Goal: Information Seeking & Learning: Check status

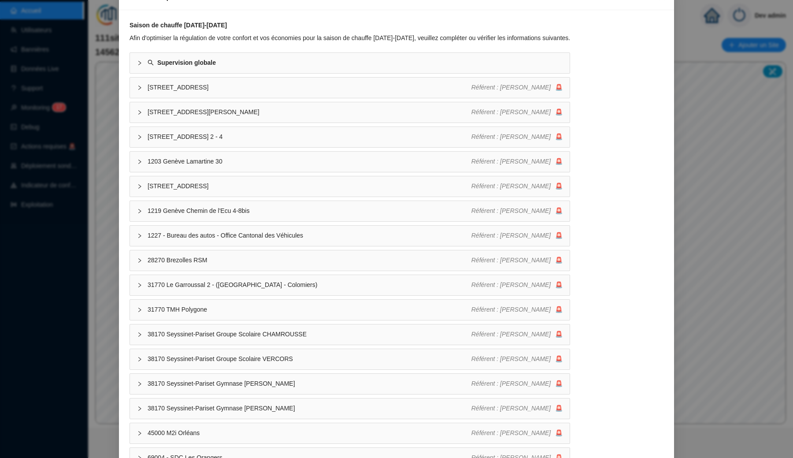
scroll to position [59, 0]
click at [165, 85] on span "1202 SdC Butini 15" at bounding box center [310, 87] width 324 height 9
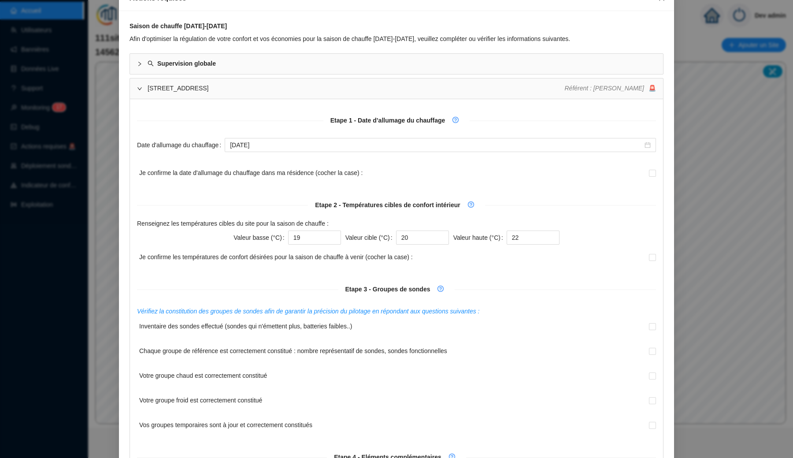
scroll to position [46, 0]
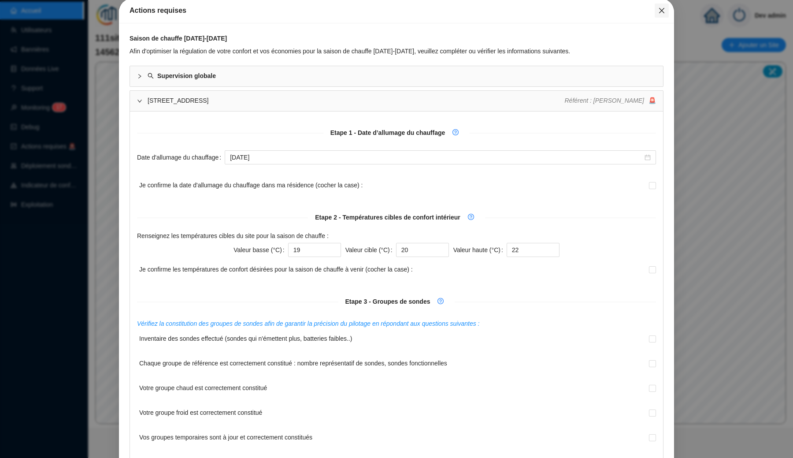
click at [668, 12] on span "Fermer" at bounding box center [662, 10] width 14 height 7
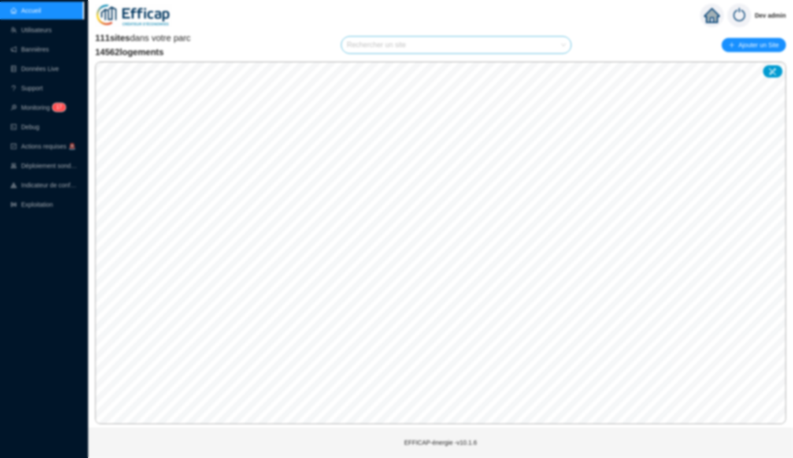
scroll to position [0, 0]
click at [478, 51] on input "search" at bounding box center [452, 45] width 211 height 17
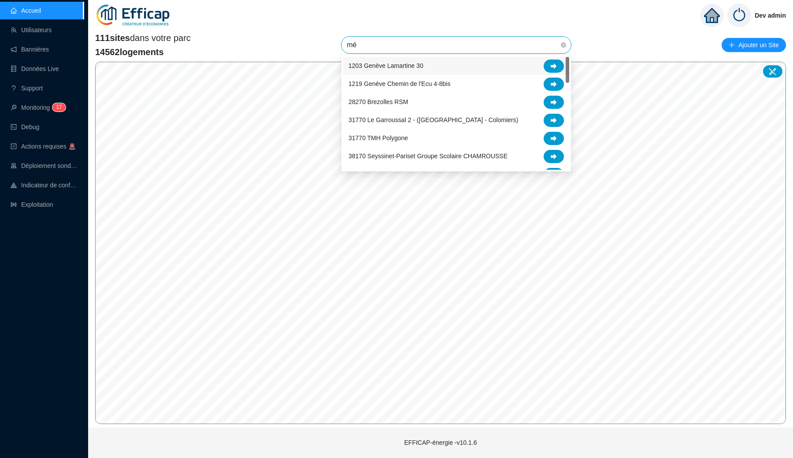
type input "mér"
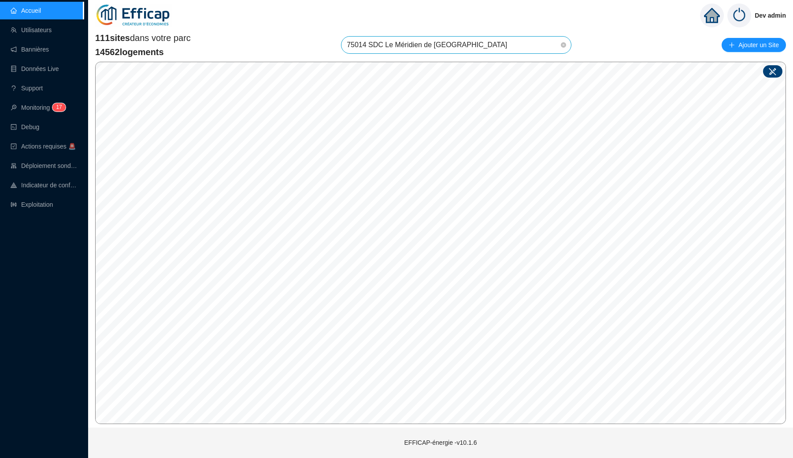
click at [775, 69] on icon at bounding box center [772, 71] width 7 height 7
click at [371, 264] on div "Site : Sélectionnez une option Enregistrer" at bounding box center [439, 236] width 136 height 63
click at [397, 244] on input "search" at bounding box center [395, 247] width 66 height 13
type input "mér"
click at [386, 267] on div "75014 SDC Le Méridien de [GEOGRAPHIC_DATA]" at bounding box center [398, 264] width 73 height 9
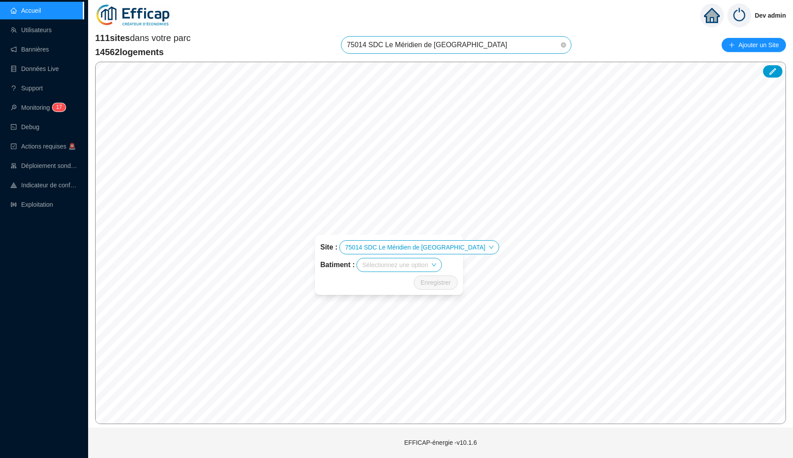
click at [390, 265] on input "search" at bounding box center [395, 264] width 66 height 13
click at [388, 281] on div "Méridien" at bounding box center [404, 282] width 73 height 9
click at [428, 23] on div "Dev admin" at bounding box center [440, 15] width 705 height 31
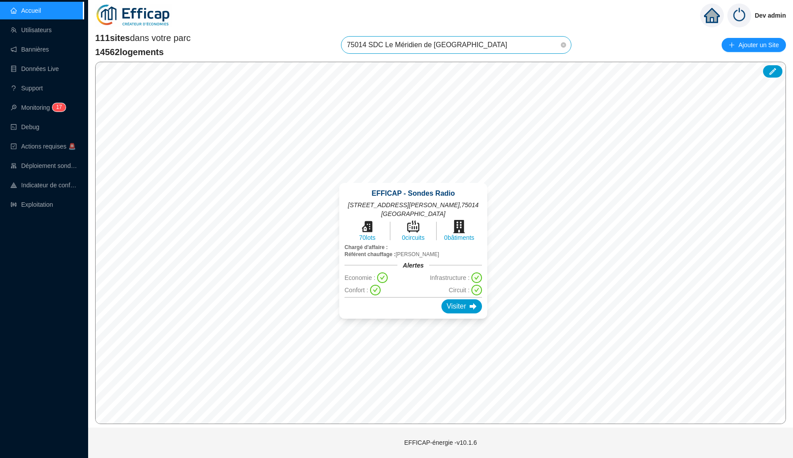
click at [400, 250] on div "© Mapbox © OpenStreetMap Improve this map EFFICAP - Sondes Radio 17 rue Emile D…" at bounding box center [440, 243] width 691 height 362
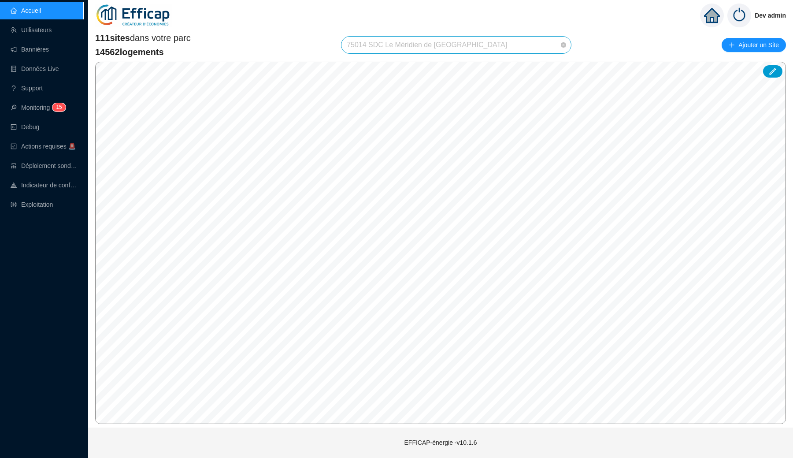
click at [417, 42] on span "75014 SDC Le Méridien de [GEOGRAPHIC_DATA]" at bounding box center [456, 45] width 219 height 17
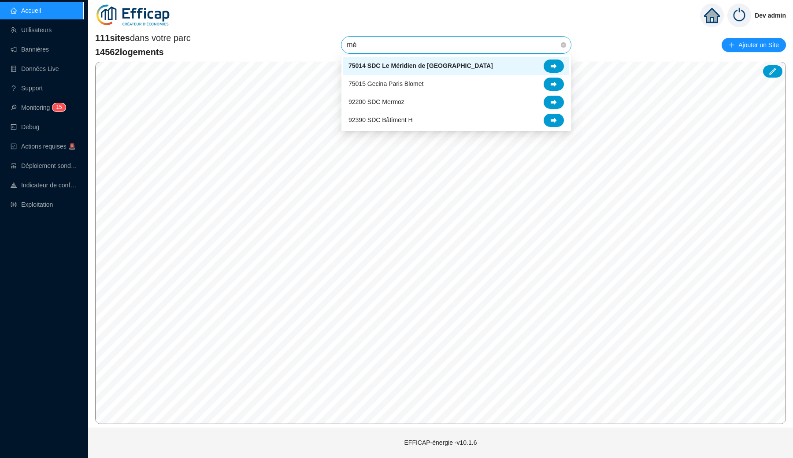
type input "mér"
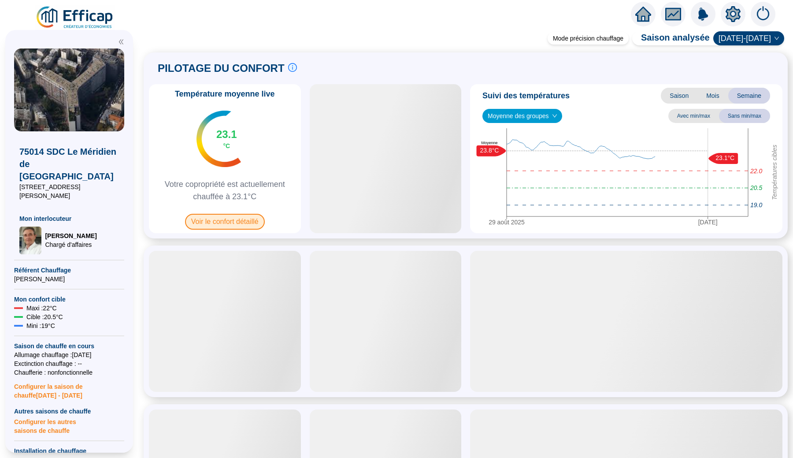
click at [251, 221] on span "Voir le confort détaillé" at bounding box center [225, 222] width 80 height 16
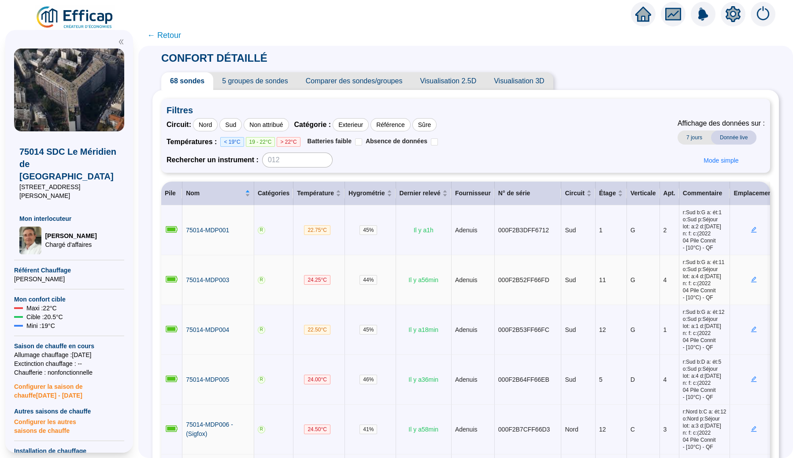
scroll to position [23, 0]
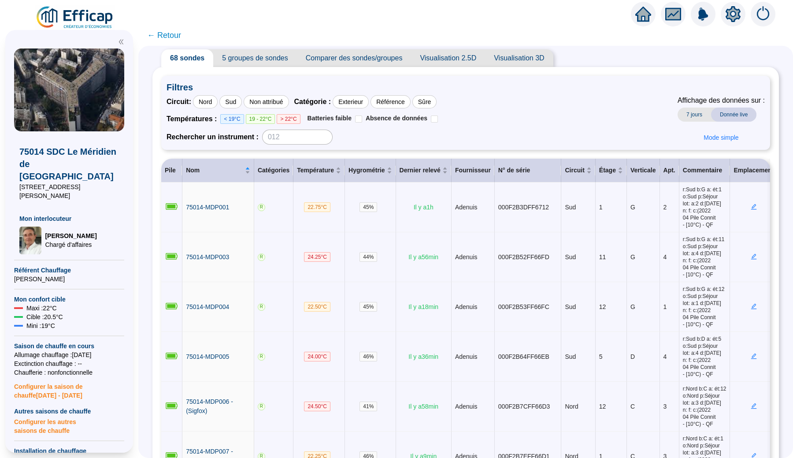
click at [734, 19] on icon "setting" at bounding box center [733, 14] width 15 height 14
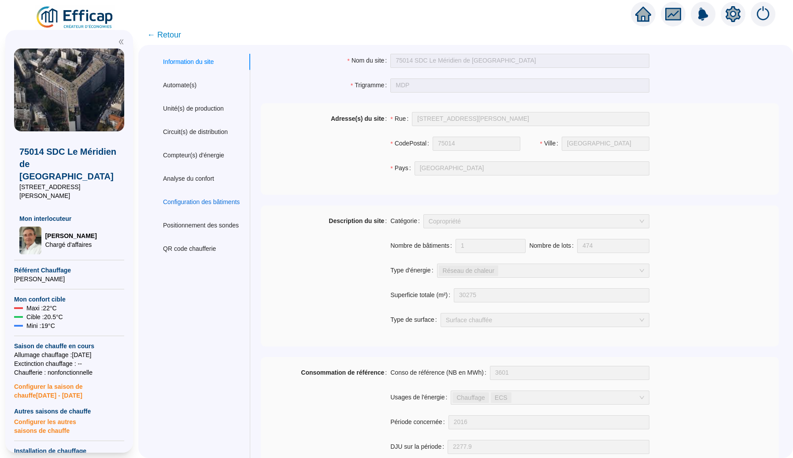
click at [228, 204] on div "Configuration des bâtiments" at bounding box center [201, 201] width 77 height 9
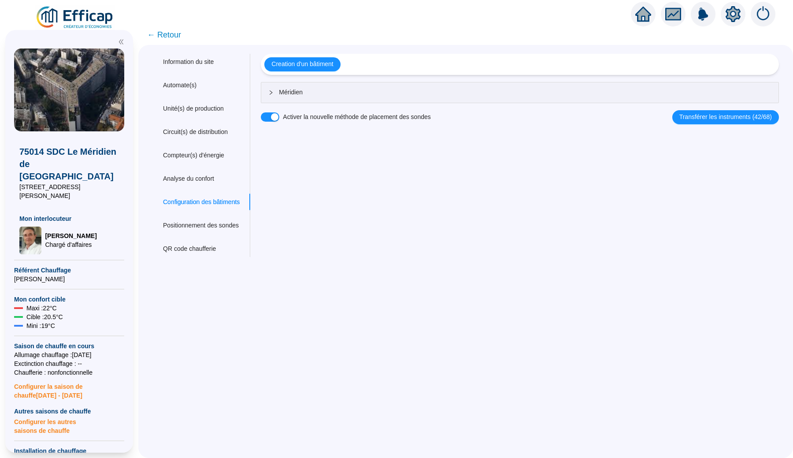
click at [307, 75] on div "Creation d'un bâtiment Méridien Activer la nouvelle méthode de placement des so…" at bounding box center [520, 89] width 518 height 70
click at [298, 99] on div "Méridien" at bounding box center [519, 92] width 517 height 20
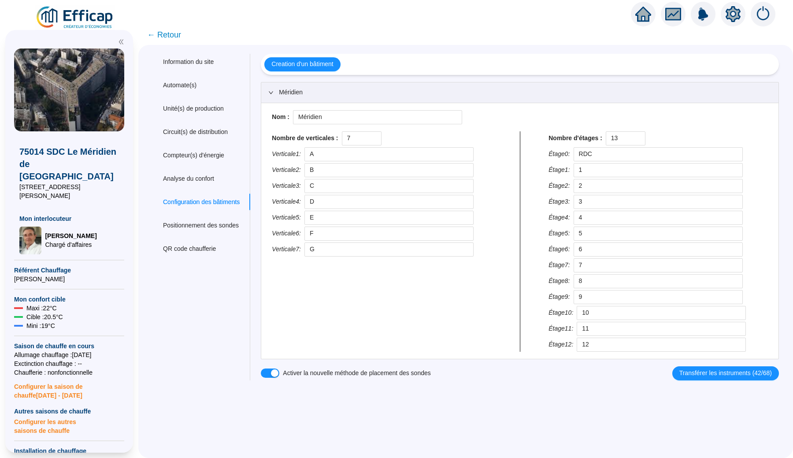
click at [100, 22] on img at bounding box center [75, 17] width 80 height 25
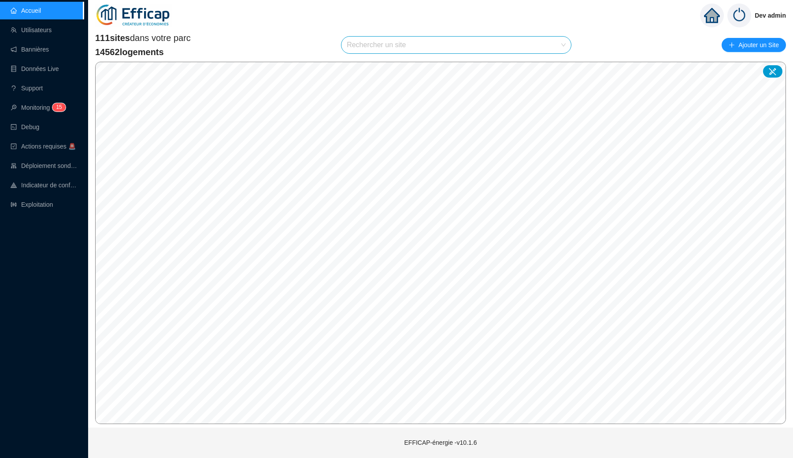
click at [389, 45] on input "search" at bounding box center [452, 45] width 211 height 17
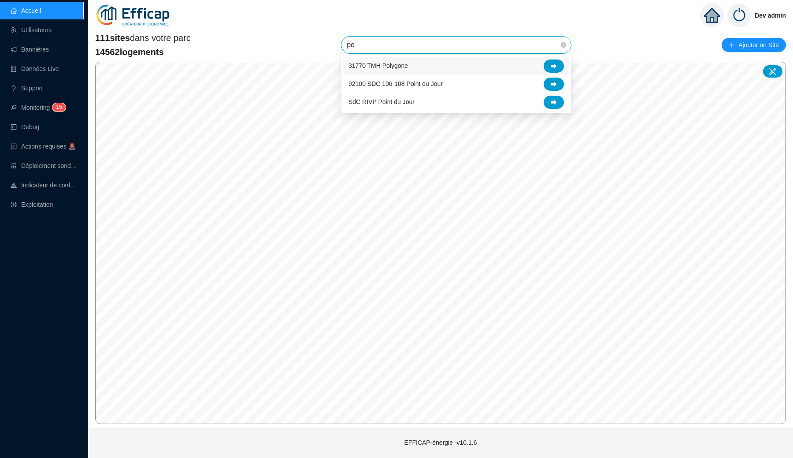
type input "poi"
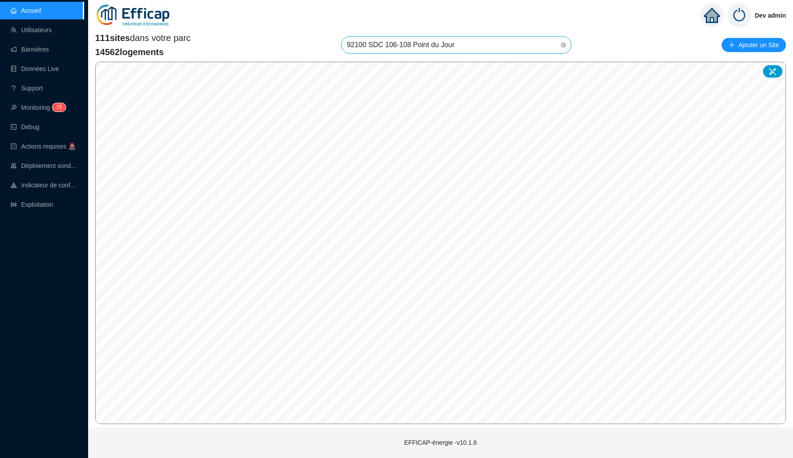
scroll to position [1132, 0]
click at [421, 48] on span "92100 SDC 106-108 Point du Jour" at bounding box center [456, 45] width 219 height 17
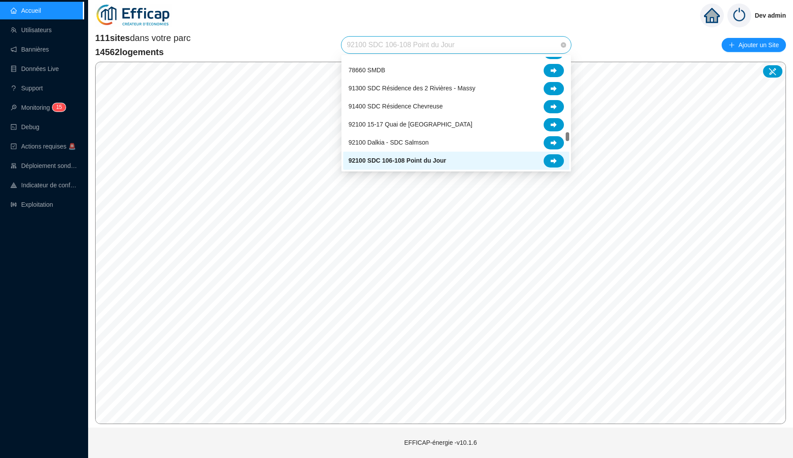
click at [451, 46] on span "92100 SDC 106-108 Point du Jour" at bounding box center [456, 45] width 219 height 17
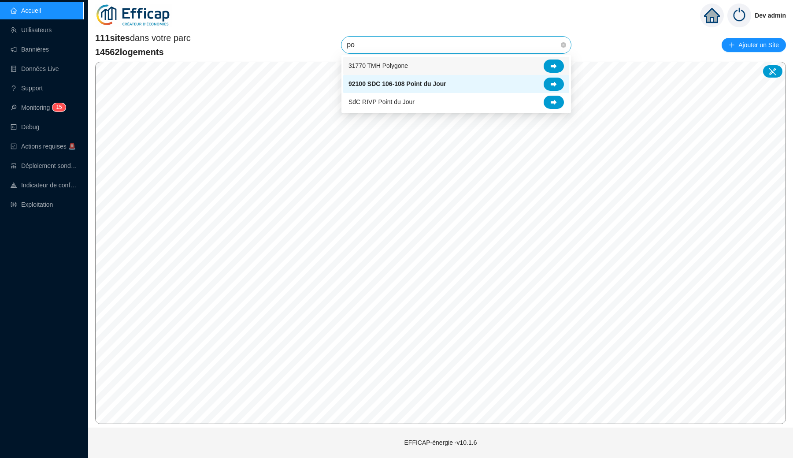
scroll to position [0, 0]
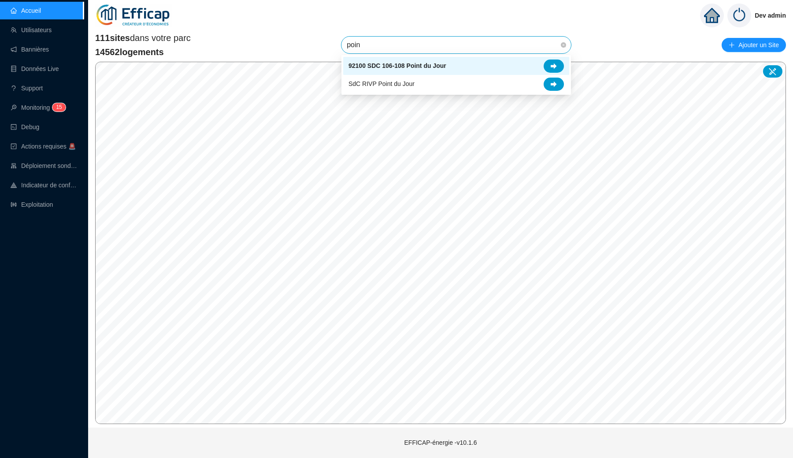
type input "point"
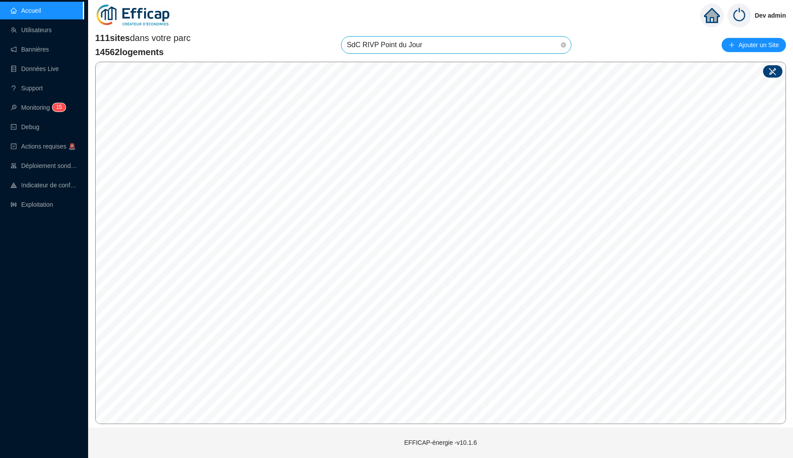
click at [774, 70] on icon at bounding box center [772, 71] width 7 height 7
click at [441, 217] on input "search" at bounding box center [424, 214] width 66 height 13
type input "poi"
click at [450, 233] on div "92100 SDC 106-108 Point du Jour" at bounding box center [428, 232] width 73 height 9
click at [437, 232] on input "search" at bounding box center [427, 232] width 66 height 13
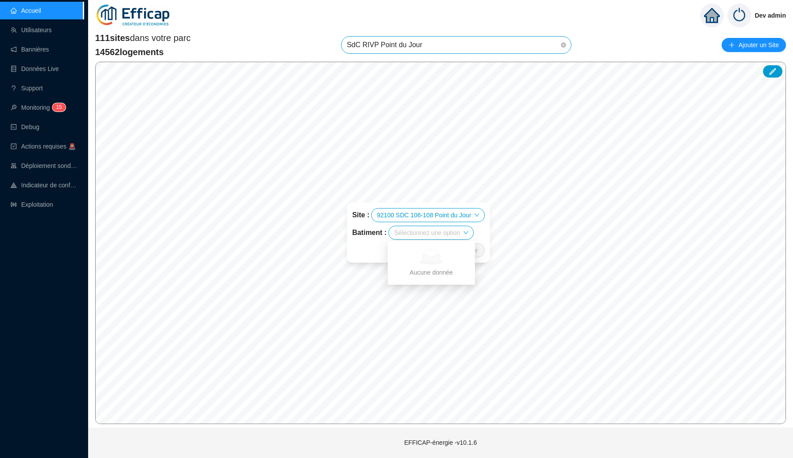
click at [401, 232] on input "search" at bounding box center [427, 232] width 66 height 13
click at [416, 218] on span "92100 SDC 106-108 Point du Jour" at bounding box center [428, 214] width 102 height 13
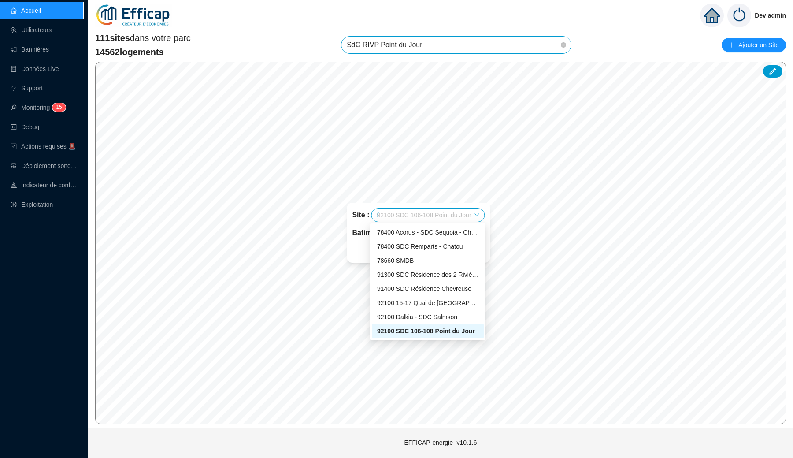
scroll to position [113, 0]
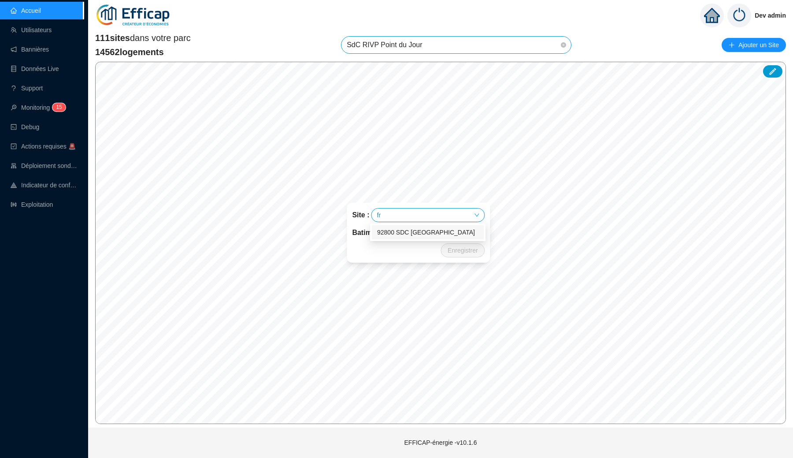
type input "fra"
click at [426, 237] on input "search" at bounding box center [426, 232] width 66 height 13
click at [390, 48] on span "SdC RIVP Point du Jour" at bounding box center [456, 45] width 219 height 17
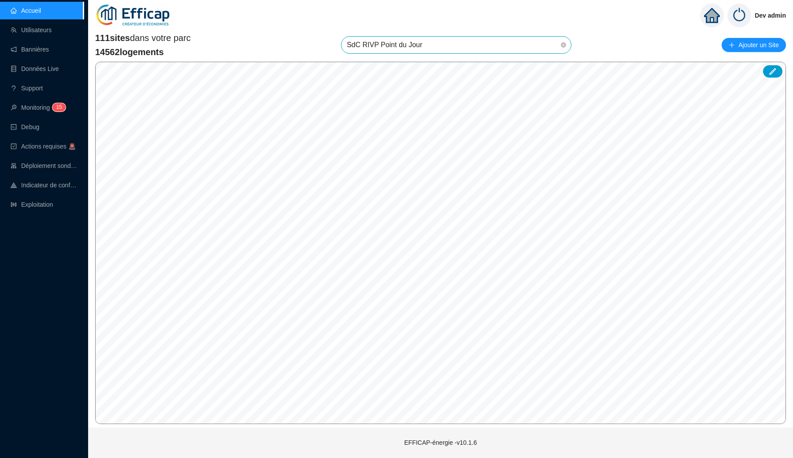
scroll to position [0, 0]
click at [776, 74] on icon at bounding box center [772, 71] width 9 height 9
click at [427, 51] on span "SdC RIVP Point du Jour" at bounding box center [456, 45] width 219 height 17
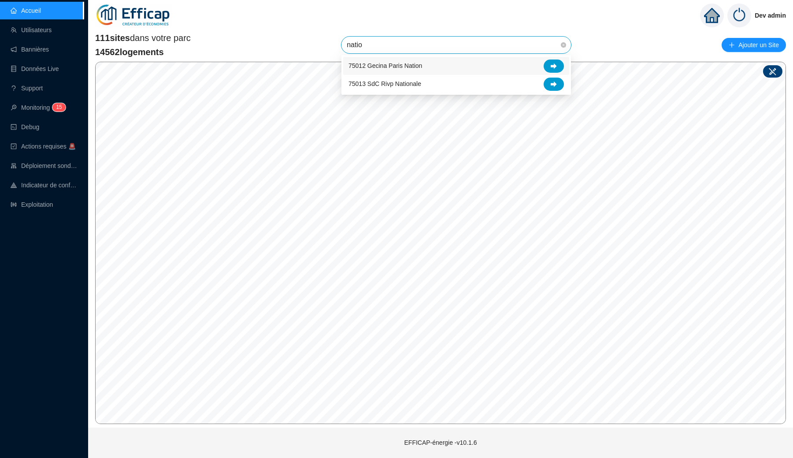
type input "nation"
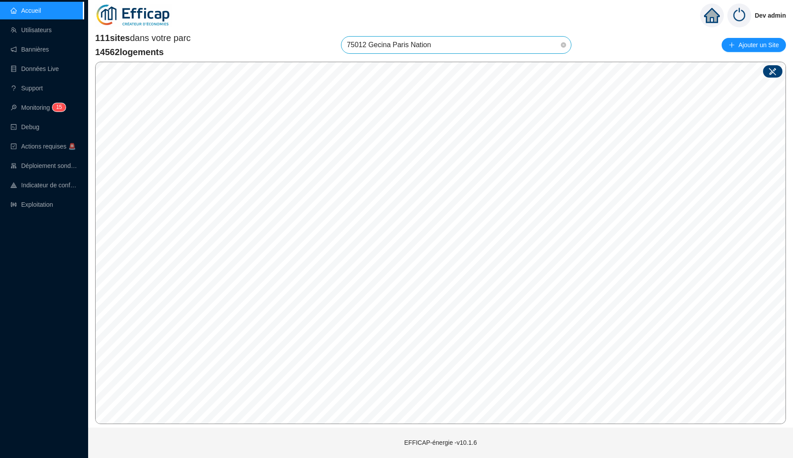
click at [771, 75] on icon at bounding box center [772, 71] width 9 height 9
click at [367, 251] on input "search" at bounding box center [366, 247] width 66 height 13
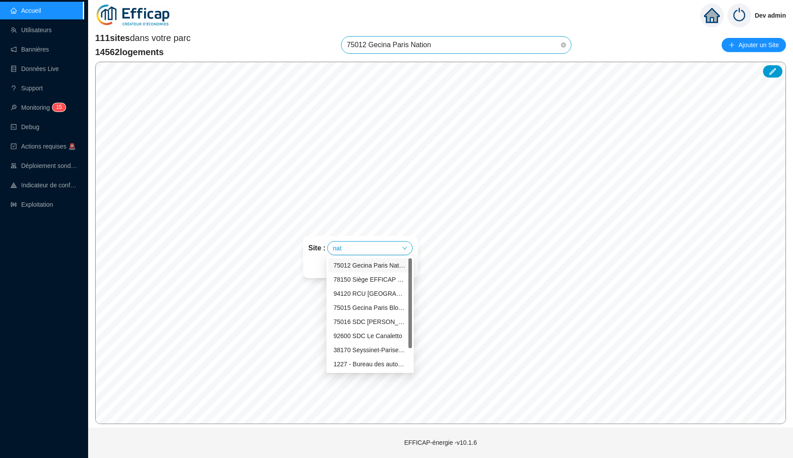
type input "nati"
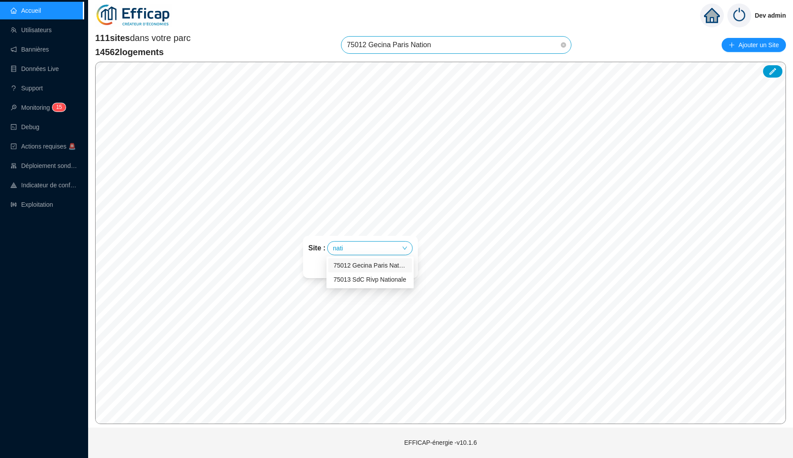
click at [379, 268] on div "75012 Gecina Paris Nation" at bounding box center [370, 265] width 73 height 9
click at [372, 266] on input "search" at bounding box center [374, 265] width 66 height 13
click at [329, 279] on div "Enregistrer" at bounding box center [361, 283] width 122 height 14
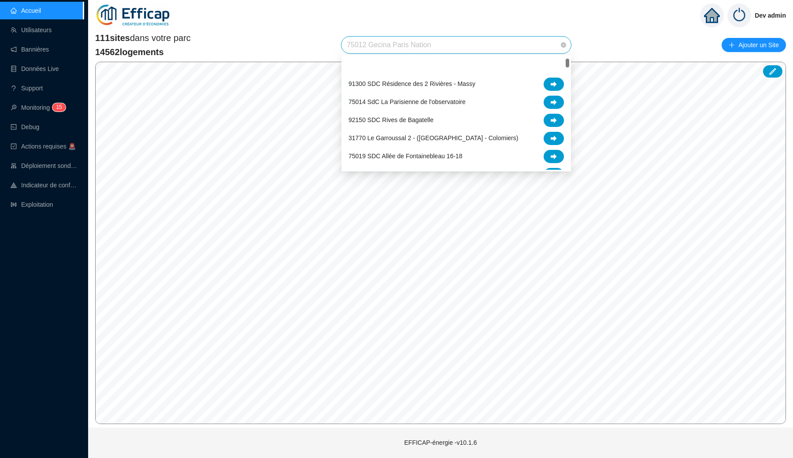
click at [410, 40] on span "75012 Gecina Paris Nation" at bounding box center [456, 45] width 219 height 17
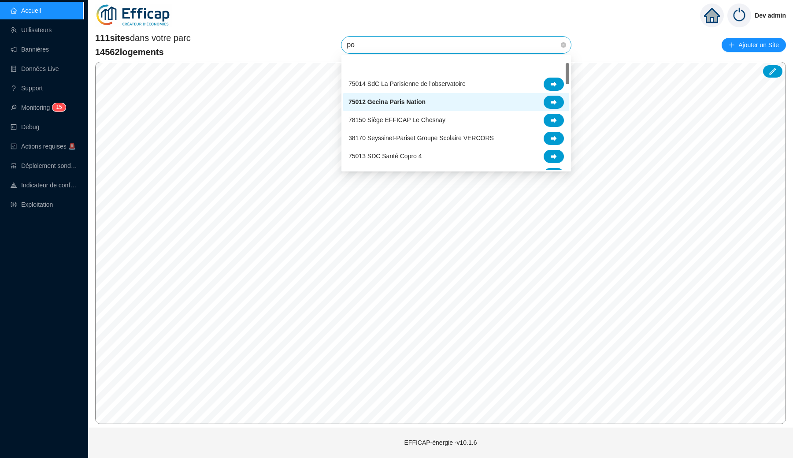
type input "poi"
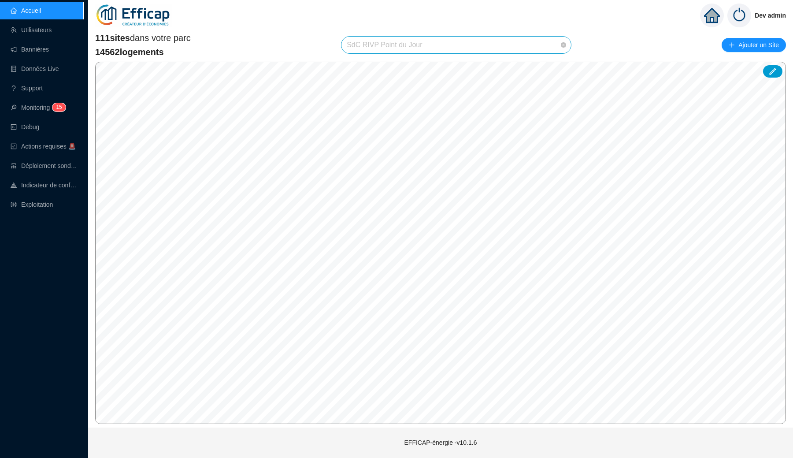
click at [456, 48] on span "SdC RIVP Point du Jour" at bounding box center [456, 45] width 219 height 17
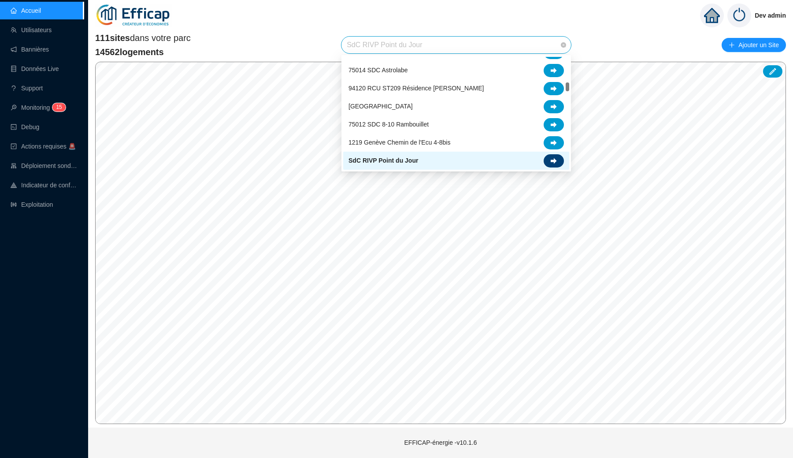
click at [556, 157] on div at bounding box center [554, 160] width 20 height 13
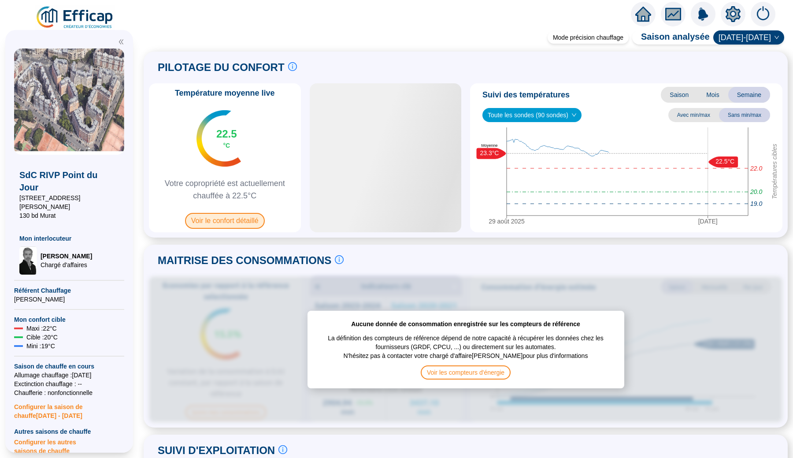
click at [219, 220] on span "Voir le confort détaillé" at bounding box center [225, 221] width 80 height 16
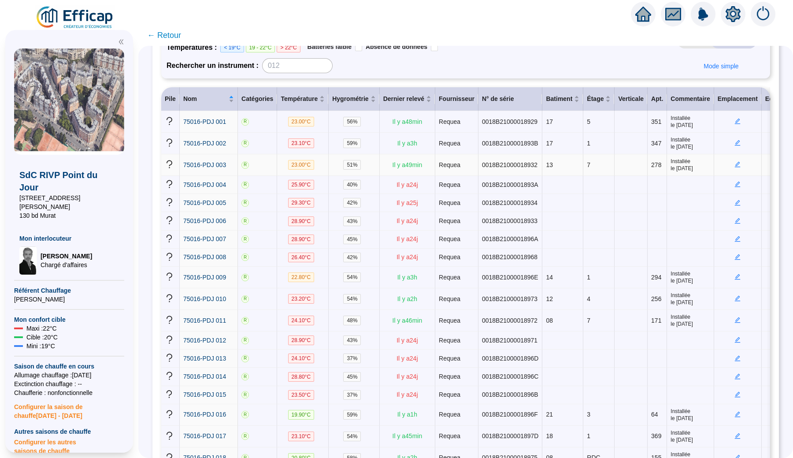
scroll to position [111, 0]
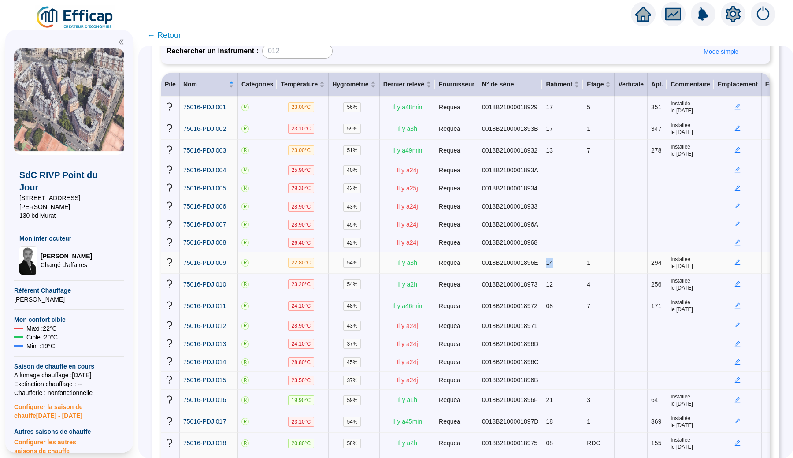
drag, startPoint x: 545, startPoint y: 262, endPoint x: 555, endPoint y: 262, distance: 9.3
click at [555, 262] on td "14" at bounding box center [562, 263] width 41 height 22
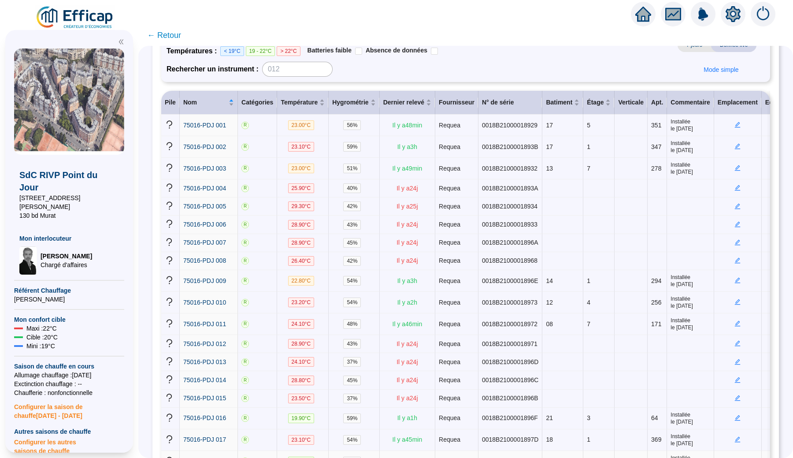
scroll to position [87, 0]
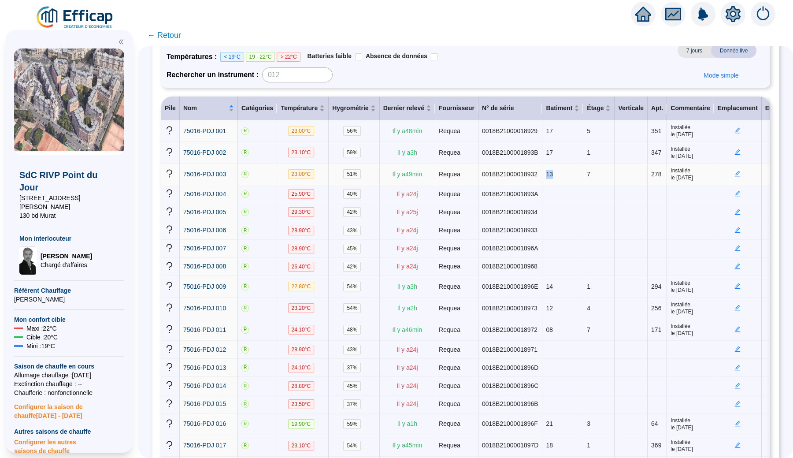
drag, startPoint x: 545, startPoint y: 173, endPoint x: 553, endPoint y: 173, distance: 7.5
click at [553, 173] on td "13" at bounding box center [562, 174] width 41 height 22
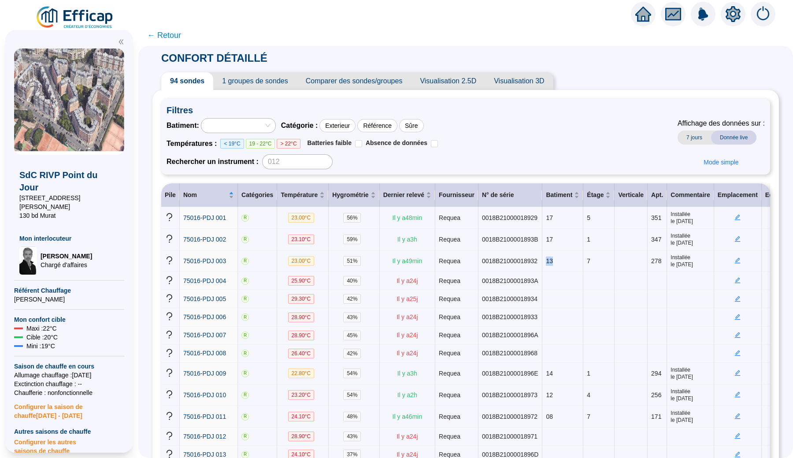
scroll to position [0, 0]
click at [160, 34] on span "← Retour" at bounding box center [164, 35] width 34 height 12
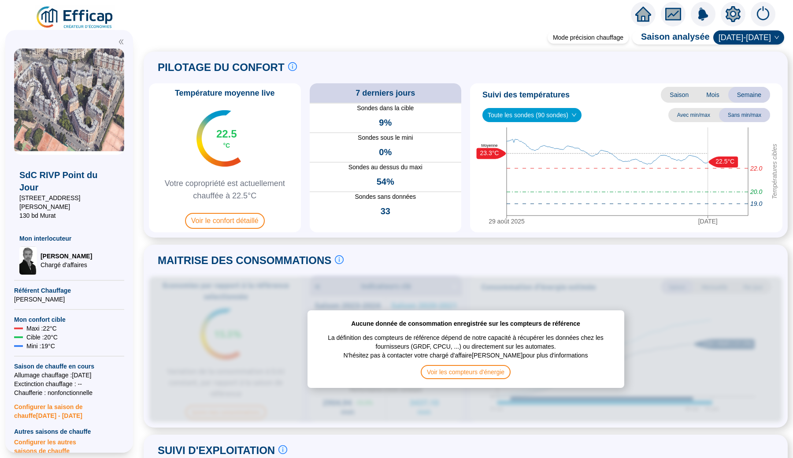
click at [81, 13] on img at bounding box center [75, 17] width 80 height 25
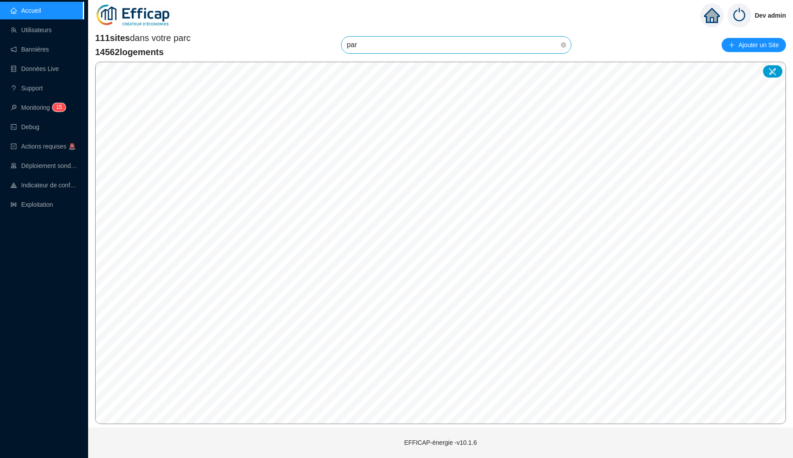
type input "parc"
click at [427, 48] on span "92330 SDC [GEOGRAPHIC_DATA]" at bounding box center [456, 45] width 219 height 17
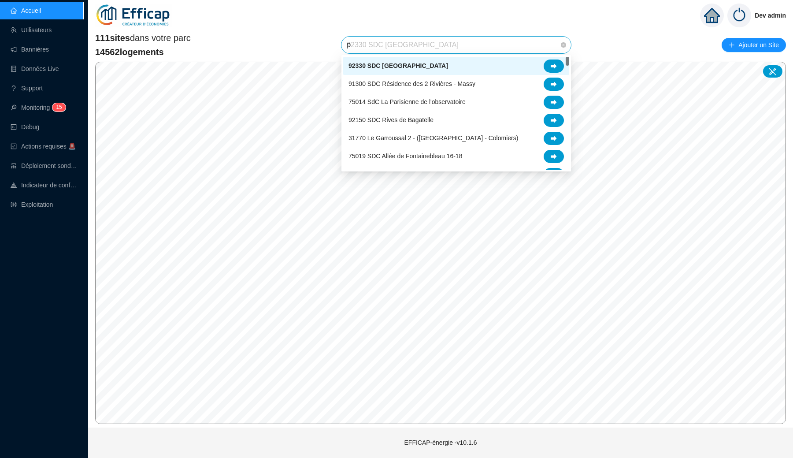
type input "pa"
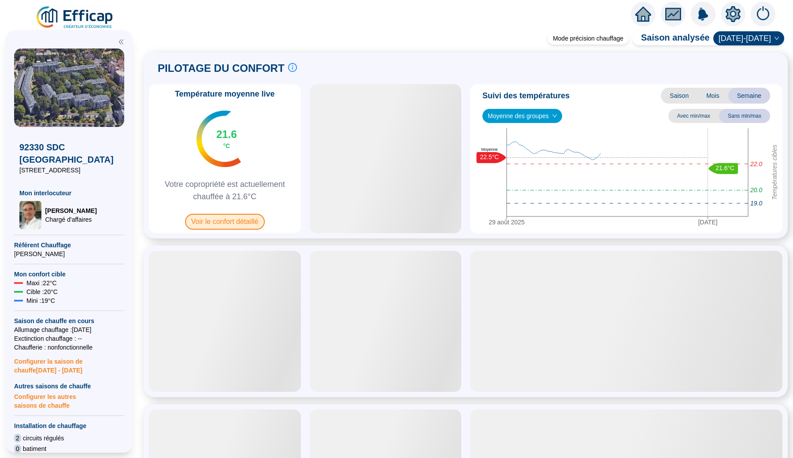
click at [240, 216] on span "Voir le confort détaillé" at bounding box center [225, 222] width 80 height 16
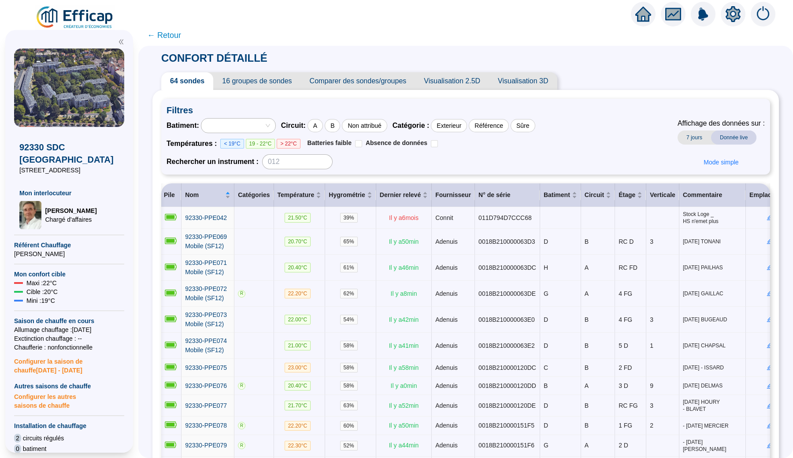
click at [174, 33] on span "← Retour" at bounding box center [164, 35] width 34 height 12
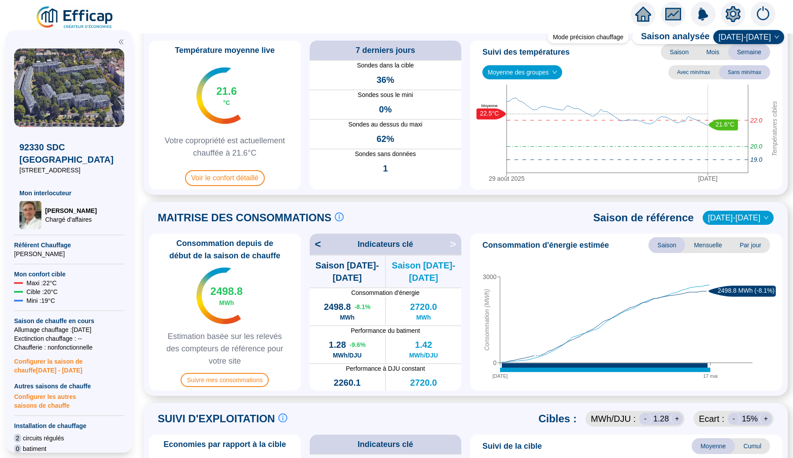
scroll to position [51, 0]
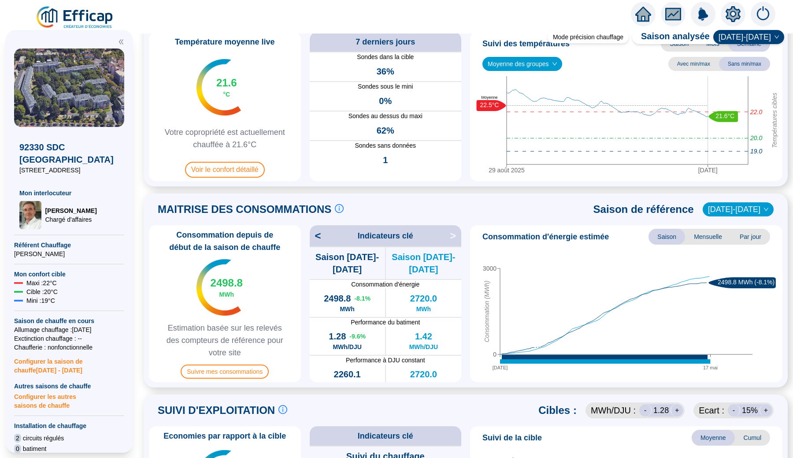
click at [85, 22] on img at bounding box center [75, 17] width 80 height 25
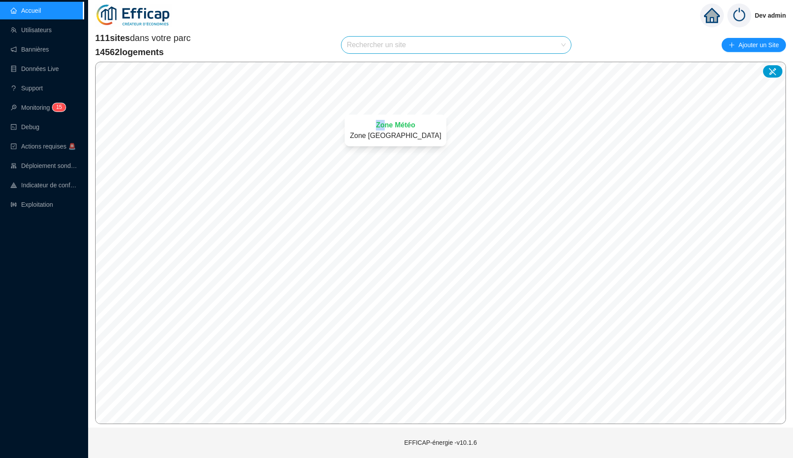
drag, startPoint x: 384, startPoint y: 112, endPoint x: 384, endPoint y: 125, distance: 13.2
click at [384, 125] on div "Zone Météo Zone Ile de France Nord" at bounding box center [395, 130] width 123 height 53
click at [420, 40] on input "search" at bounding box center [452, 45] width 211 height 17
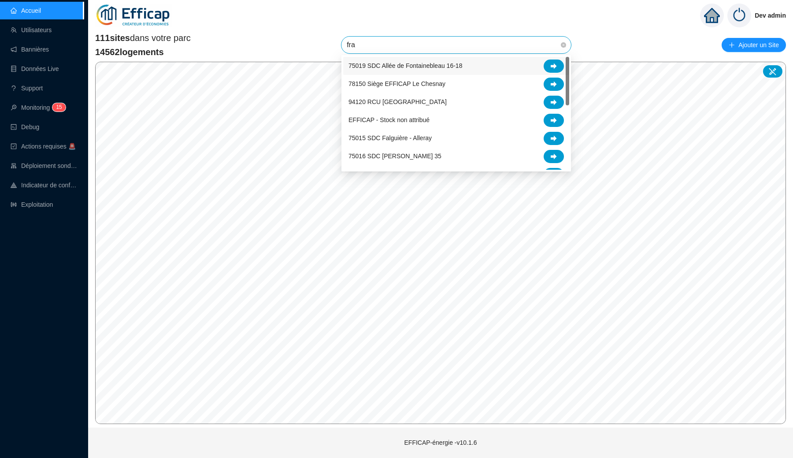
type input "fran"
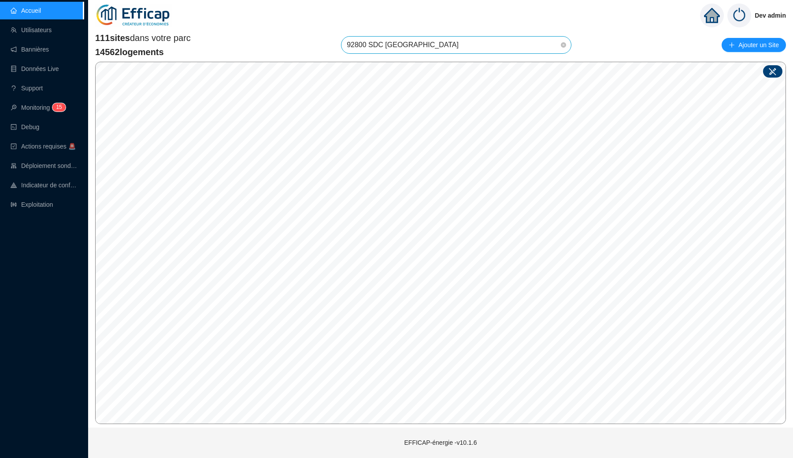
click at [770, 76] on div at bounding box center [772, 71] width 19 height 12
click at [779, 71] on div at bounding box center [772, 71] width 19 height 12
click at [419, 43] on span "92800 SDC [GEOGRAPHIC_DATA]" at bounding box center [456, 45] width 219 height 17
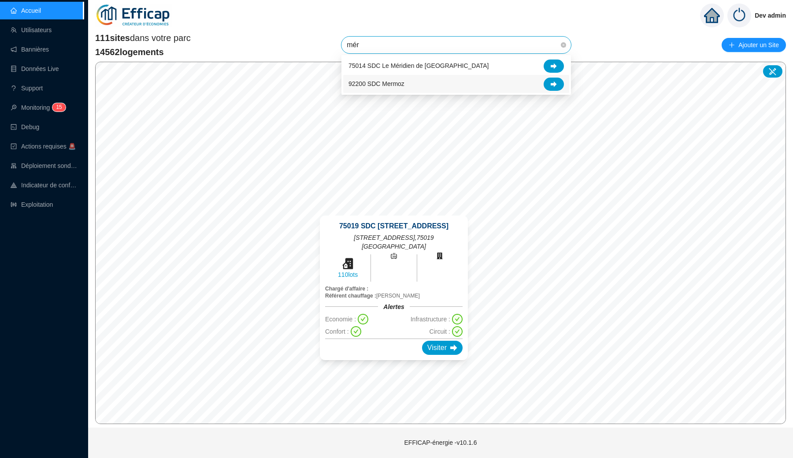
type input "mér"
click at [355, 257] on icon at bounding box center [347, 263] width 13 height 13
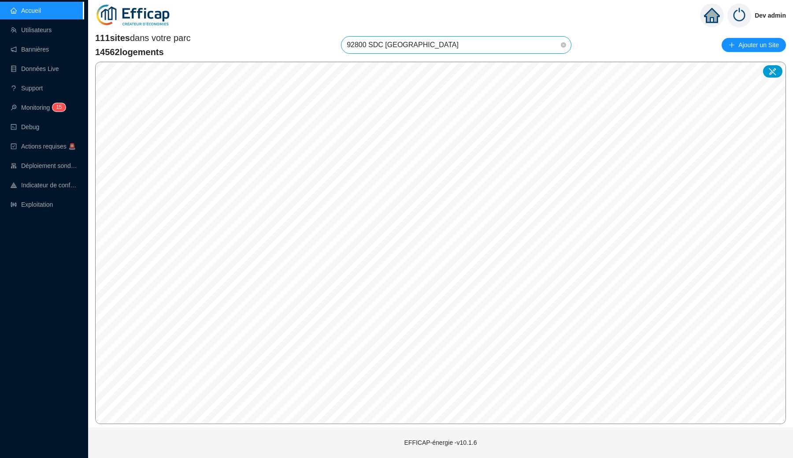
click at [402, 47] on span "92800 SDC [GEOGRAPHIC_DATA]" at bounding box center [456, 45] width 219 height 17
type input "dure"
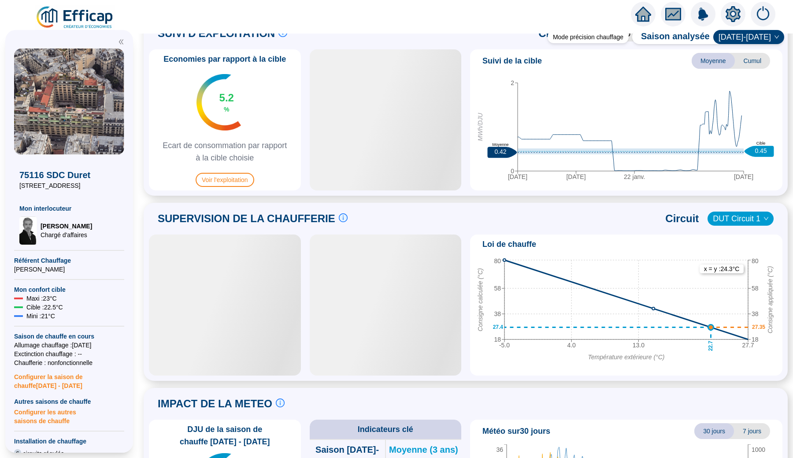
scroll to position [425, 0]
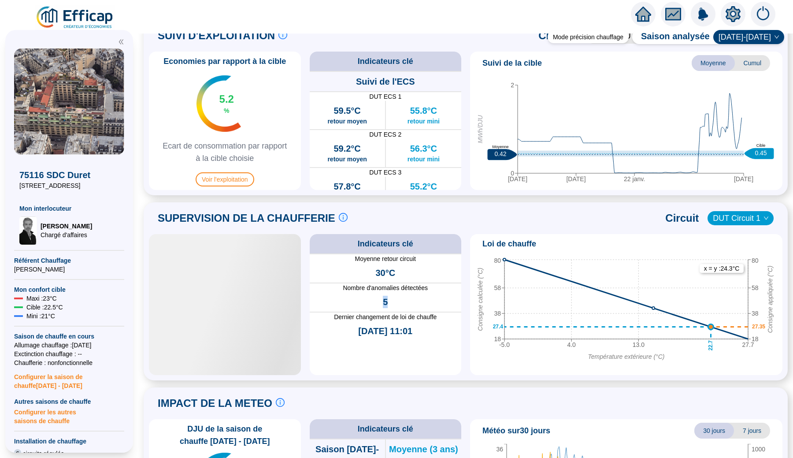
click at [384, 304] on div "5" at bounding box center [386, 301] width 152 height 19
click at [384, 304] on span "5" at bounding box center [385, 302] width 5 height 12
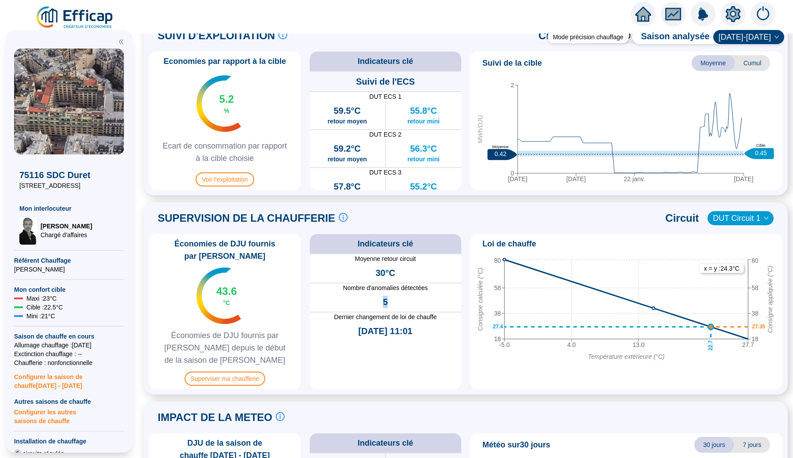
drag, startPoint x: 390, startPoint y: 302, endPoint x: 384, endPoint y: 302, distance: 6.2
click at [384, 302] on div "5" at bounding box center [386, 301] width 152 height 19
click at [384, 302] on span "5" at bounding box center [385, 302] width 5 height 12
click at [356, 286] on span "Nombre d'anomalies détectées" at bounding box center [386, 287] width 152 height 9
drag, startPoint x: 356, startPoint y: 286, endPoint x: 414, endPoint y: 287, distance: 57.7
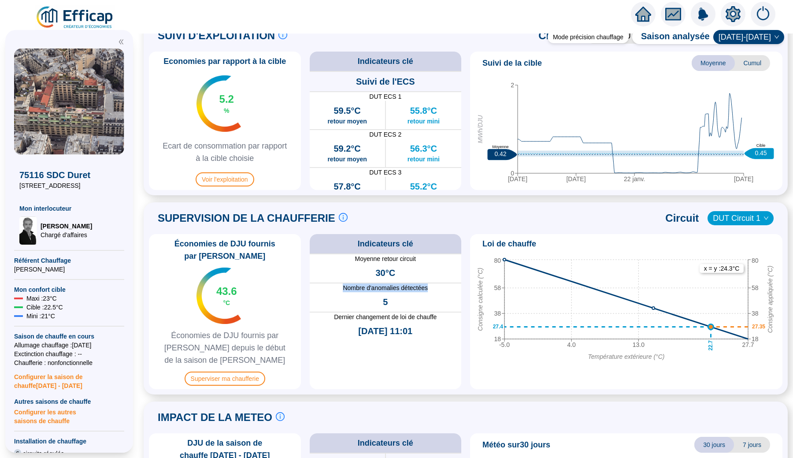
click at [414, 287] on span "Nombre d'anomalies détectées" at bounding box center [386, 287] width 152 height 9
copy span "Nombre d'anomalies détectées"
click at [91, 29] on div "75116 SDC Duret 18 rue Duret Mon interlocuteur David THOMAS Chargé d'affaires R…" at bounding box center [69, 241] width 138 height 433
click at [95, 20] on img at bounding box center [75, 17] width 80 height 25
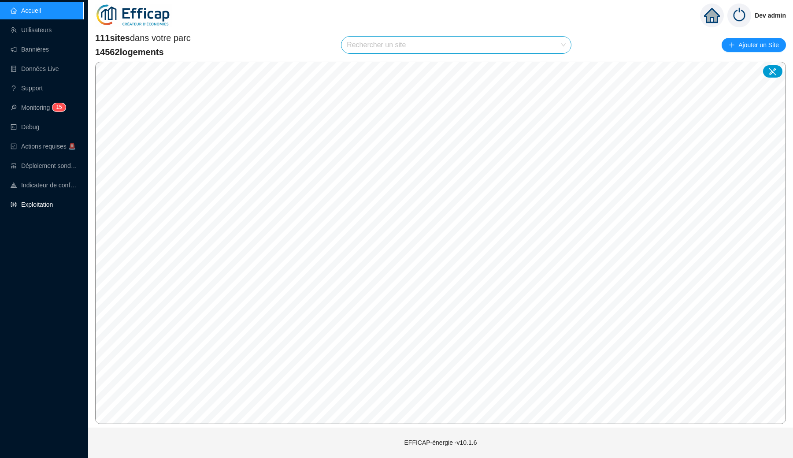
click at [45, 207] on link "Exploitation" at bounding box center [32, 204] width 42 height 7
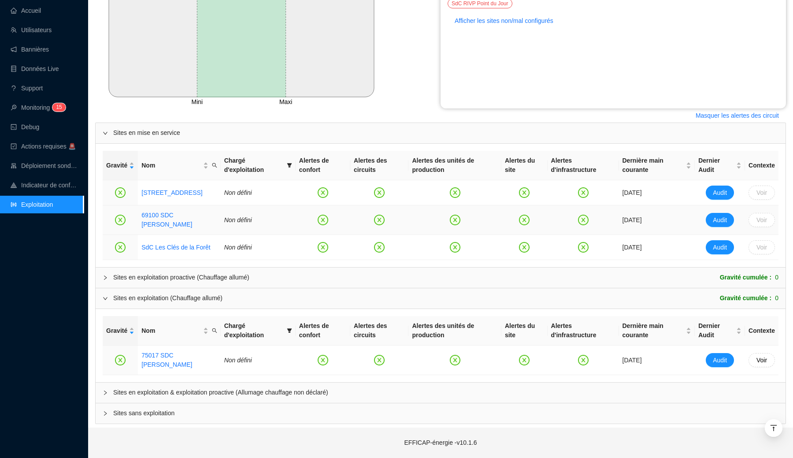
scroll to position [276, 0]
click at [296, 299] on div "Sites en exploitation (Chauffage allumé) Gravité cumulée : 0" at bounding box center [445, 297] width 665 height 9
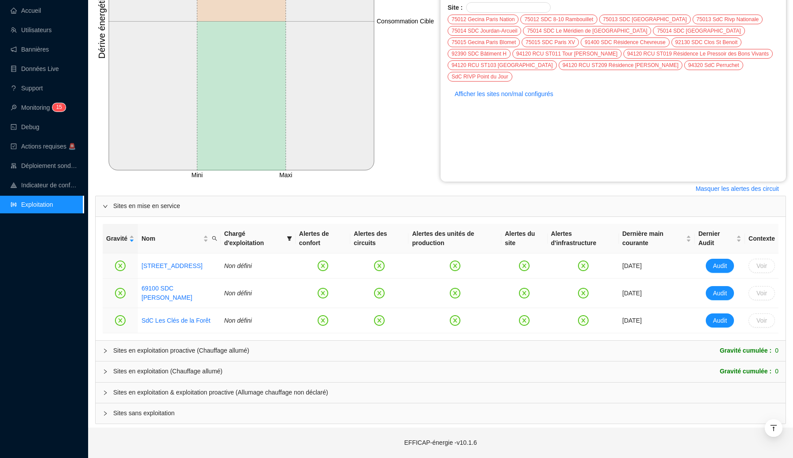
scroll to position [203, 0]
click at [264, 374] on div "Sites en exploitation (Chauffage allumé) Gravité cumulée : 0" at bounding box center [445, 371] width 665 height 9
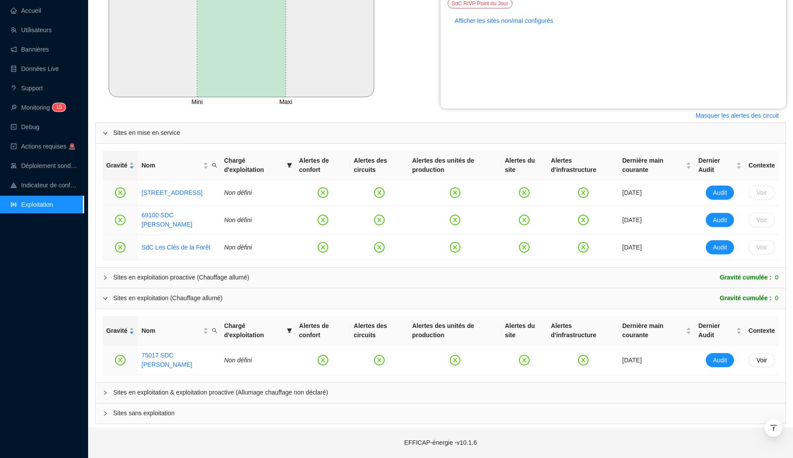
scroll to position [276, 0]
click at [269, 399] on div "Sites en exploitation & exploitation proactive (Allumage chauffage non déclaré)" at bounding box center [441, 392] width 690 height 20
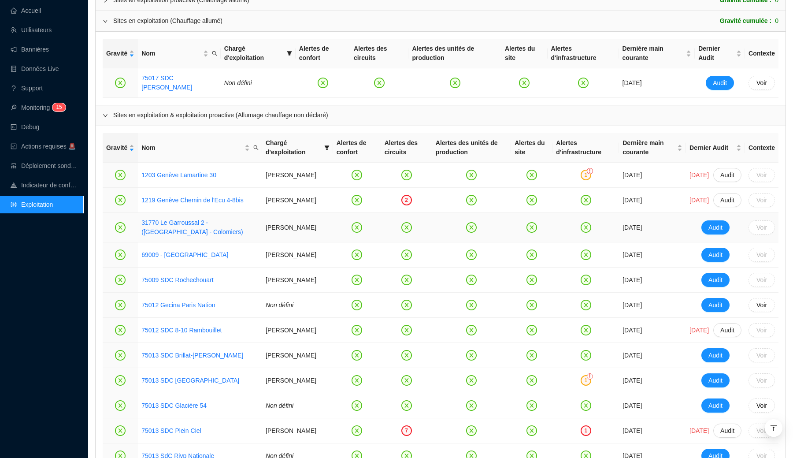
scroll to position [549, 0]
click at [405, 205] on div "2" at bounding box center [406, 199] width 11 height 11
click at [121, 202] on icon "close-circle" at bounding box center [120, 200] width 4 height 4
click at [41, 108] on link "Monitoring 1 6" at bounding box center [37, 107] width 52 height 7
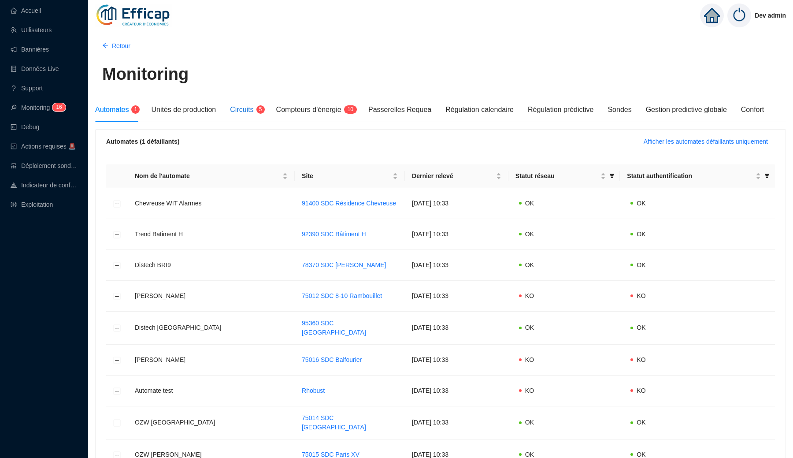
click at [259, 113] on span "5" at bounding box center [258, 110] width 8 height 7
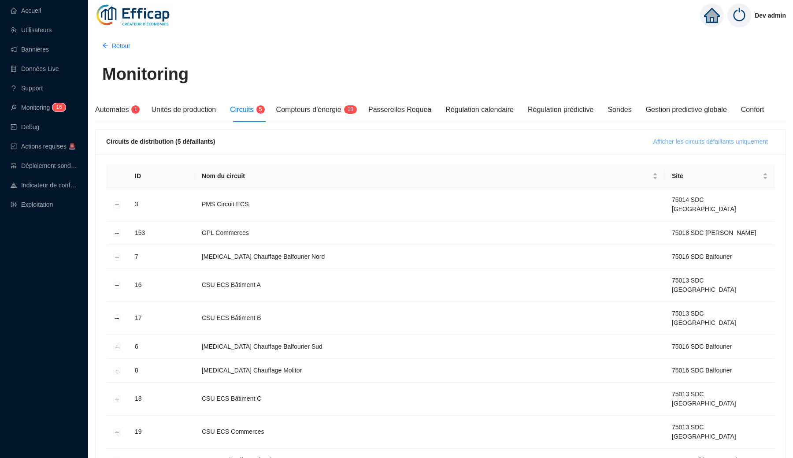
click at [677, 141] on span "Afficher les circuits défaillants uniquement" at bounding box center [710, 141] width 115 height 9
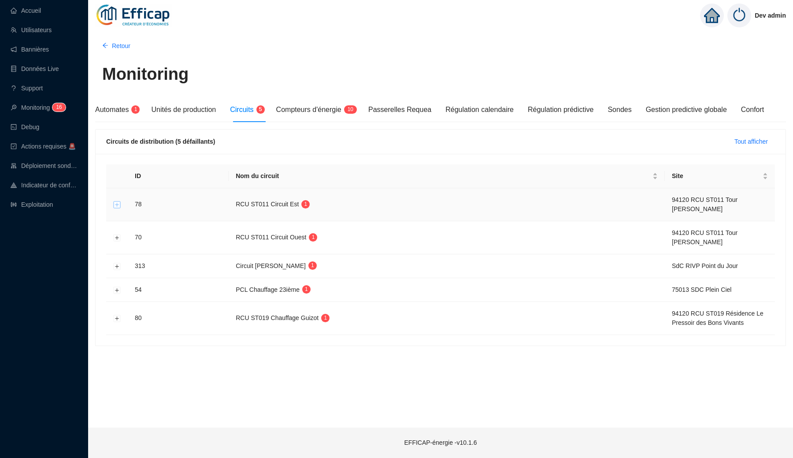
click at [119, 206] on button "Développer la ligne" at bounding box center [117, 204] width 7 height 7
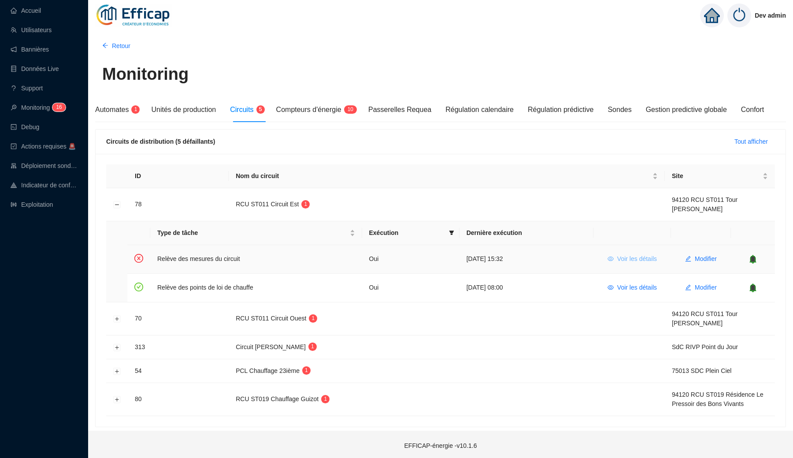
click at [648, 258] on span "Voir les détails" at bounding box center [637, 258] width 40 height 9
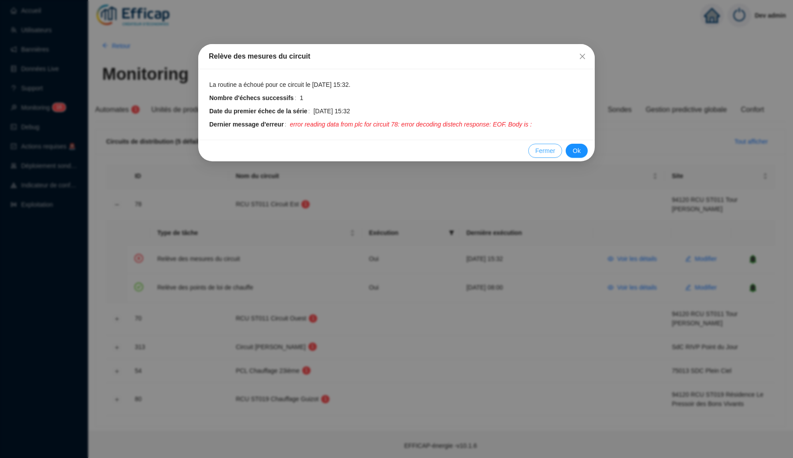
click at [538, 152] on span "Fermer" at bounding box center [545, 150] width 20 height 9
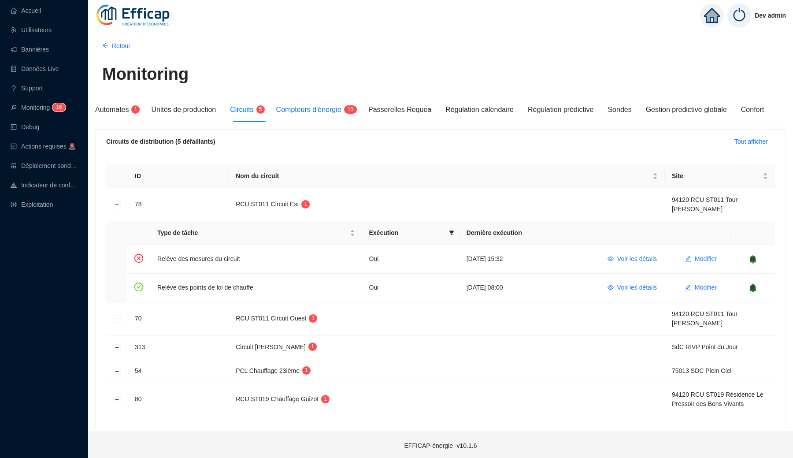
click at [329, 109] on span "Compteurs d'énergie" at bounding box center [308, 109] width 65 height 7
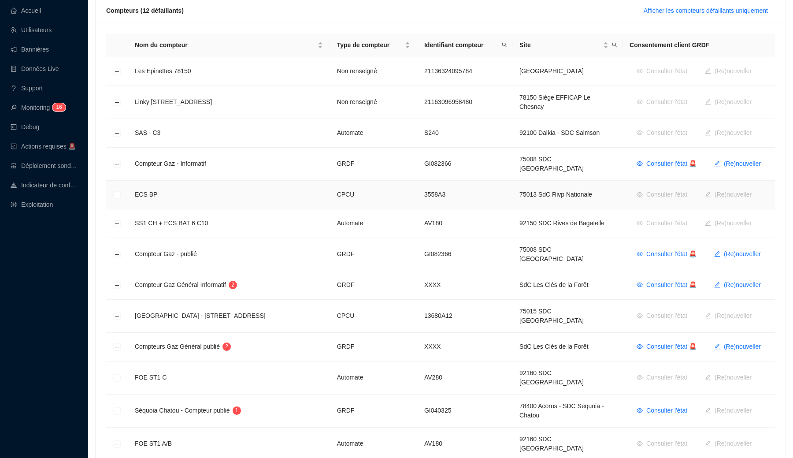
scroll to position [131, 0]
click at [655, 280] on span "Consulter l'état 🚨" at bounding box center [671, 284] width 50 height 9
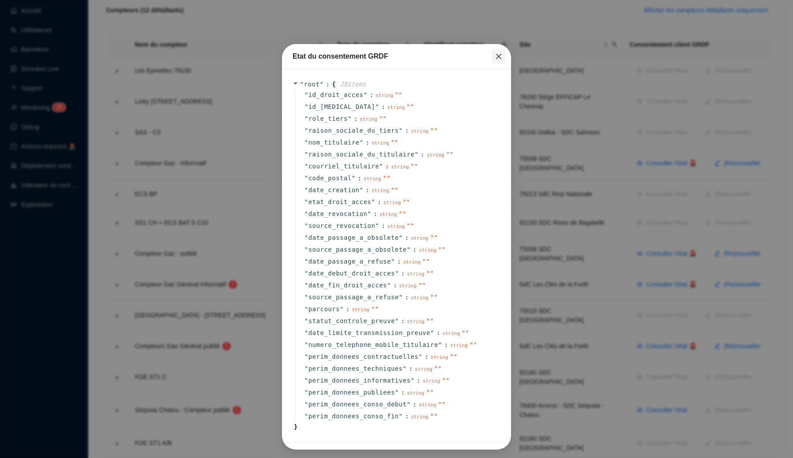
click at [503, 58] on span "Fermer" at bounding box center [499, 56] width 14 height 7
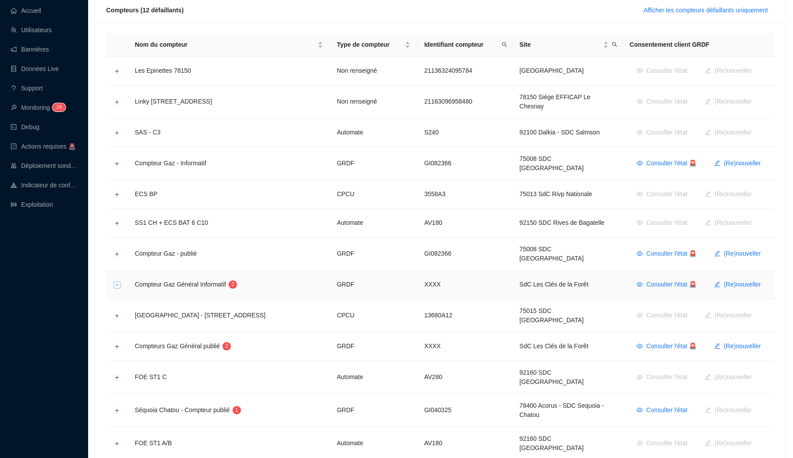
click at [118, 282] on button "Développer la ligne" at bounding box center [117, 285] width 7 height 7
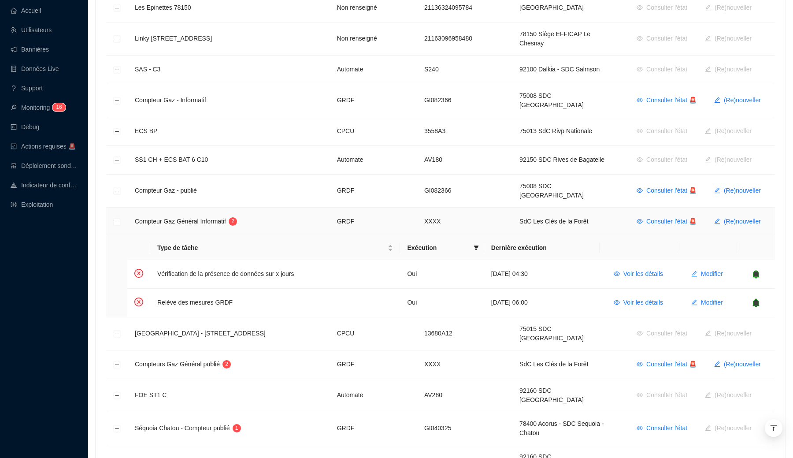
scroll to position [202, 0]
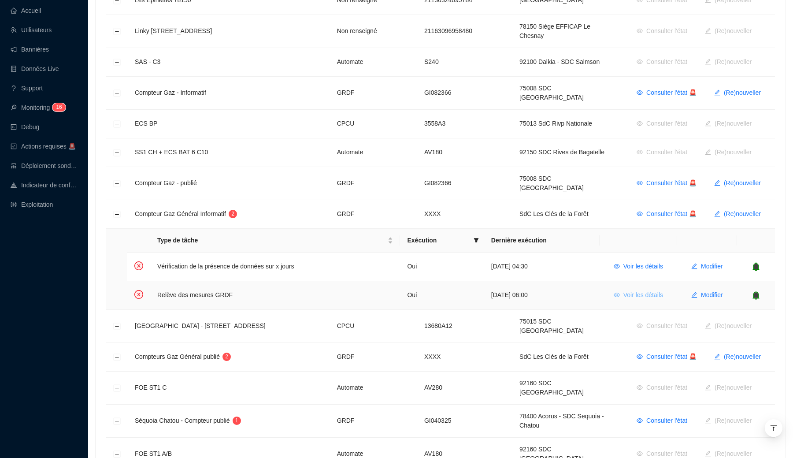
click at [644, 290] on span "Voir les détails" at bounding box center [643, 294] width 40 height 9
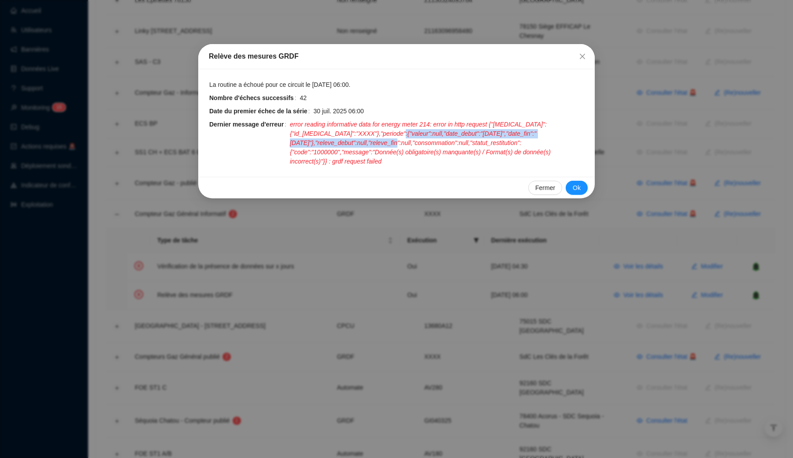
drag, startPoint x: 428, startPoint y: 133, endPoint x: 428, endPoint y: 145, distance: 12.3
click at [428, 145] on span "error reading informative data for energy meter 214: error in http request {"pc…" at bounding box center [437, 143] width 294 height 46
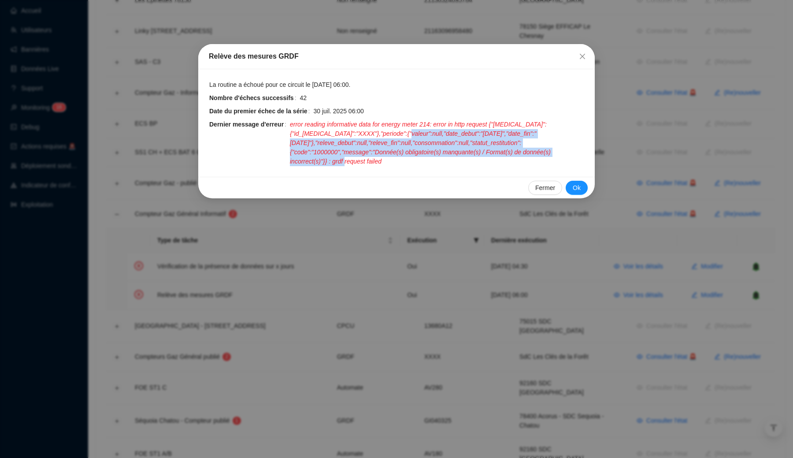
drag, startPoint x: 441, startPoint y: 138, endPoint x: 441, endPoint y: 166, distance: 27.8
click at [441, 166] on span "error reading informative data for energy meter 214: error in http request {"pc…" at bounding box center [437, 143] width 294 height 46
click at [441, 165] on span "error reading informative data for energy meter 214: error in http request {"pc…" at bounding box center [437, 143] width 294 height 46
drag, startPoint x: 356, startPoint y: 164, endPoint x: 366, endPoint y: 139, distance: 27.1
click at [366, 139] on span "error reading informative data for energy meter 214: error in http request {"pc…" at bounding box center [437, 143] width 294 height 46
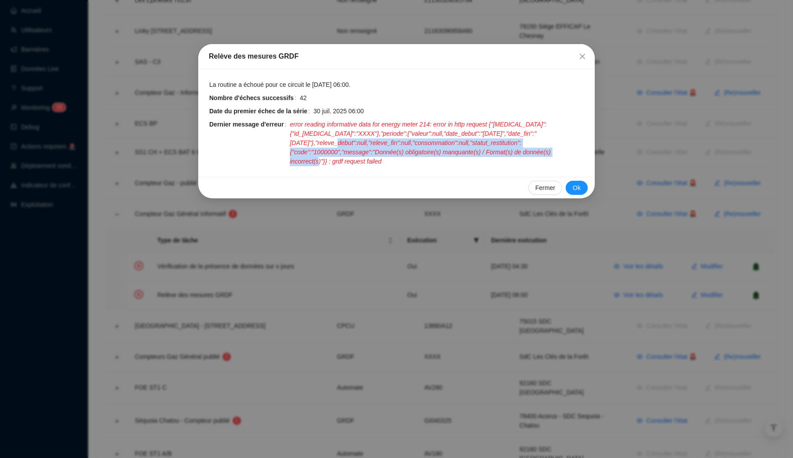
click at [366, 139] on span "error reading informative data for energy meter 214: error in http request {"pc…" at bounding box center [437, 143] width 294 height 46
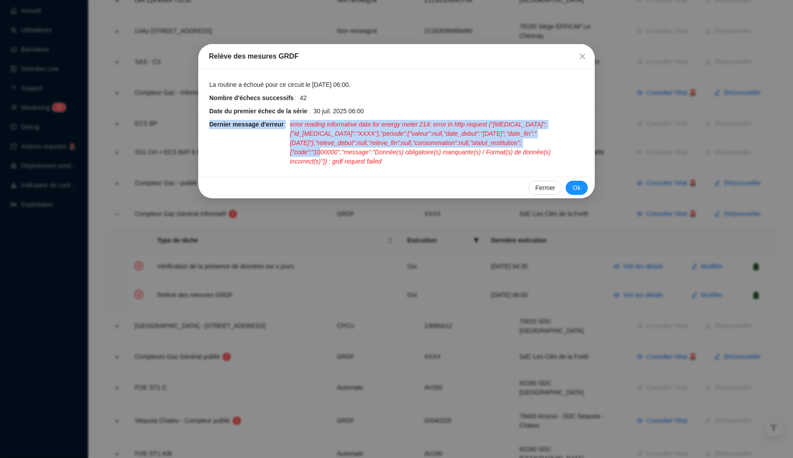
drag, startPoint x: 372, startPoint y: 119, endPoint x: 372, endPoint y: 155, distance: 35.7
click at [372, 155] on tbody "La routine a échoué pour ce circuit le 5 sept. 2025 06:00. Nombre d'échecs succ…" at bounding box center [396, 123] width 375 height 86
click at [372, 155] on span "error reading informative data for energy meter 214: error in http request {"pc…" at bounding box center [437, 143] width 294 height 46
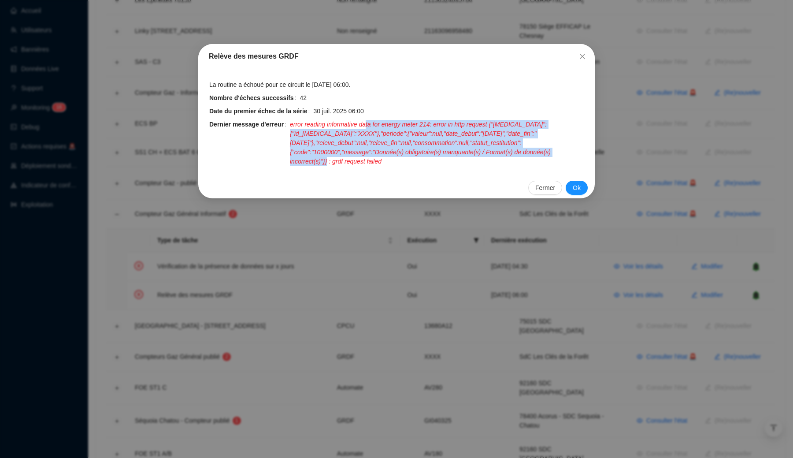
drag, startPoint x: 369, startPoint y: 159, endPoint x: 370, endPoint y: 127, distance: 32.2
click at [370, 127] on span "error reading informative data for energy meter 214: error in http request {"pc…" at bounding box center [437, 143] width 294 height 46
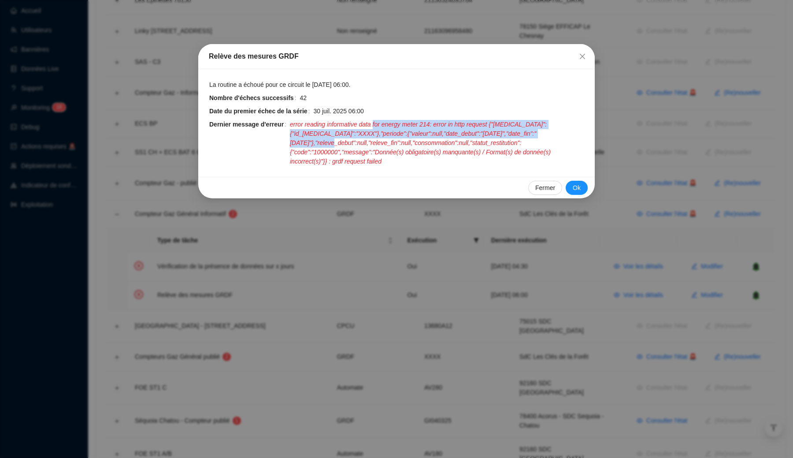
drag, startPoint x: 378, startPoint y: 126, endPoint x: 363, endPoint y: 144, distance: 23.8
click at [363, 144] on span "error reading informative data for energy meter 214: error in http request {"pc…" at bounding box center [437, 143] width 294 height 46
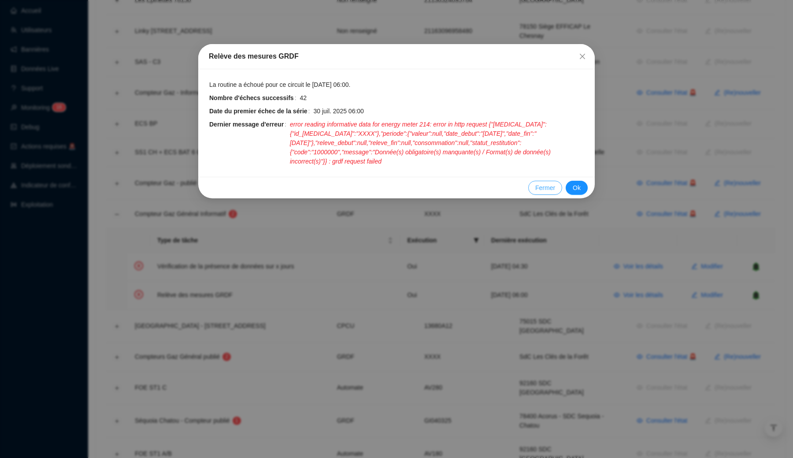
click at [545, 187] on span "Fermer" at bounding box center [545, 187] width 20 height 9
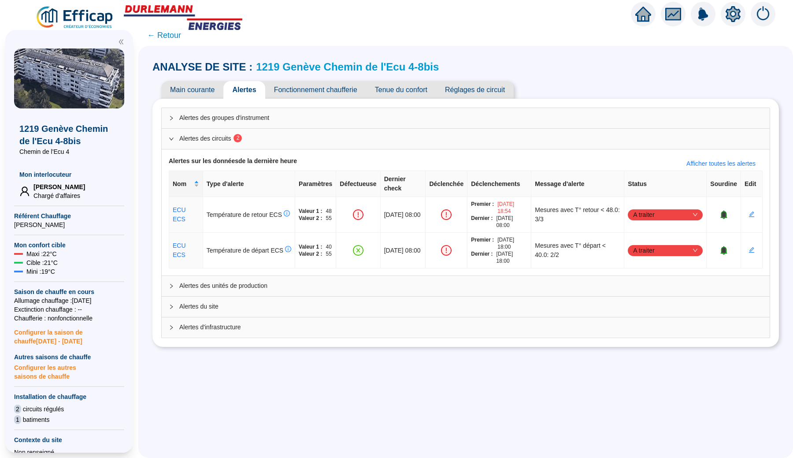
click at [174, 37] on span "← Retour" at bounding box center [164, 35] width 34 height 12
